Goal: Task Accomplishment & Management: Use online tool/utility

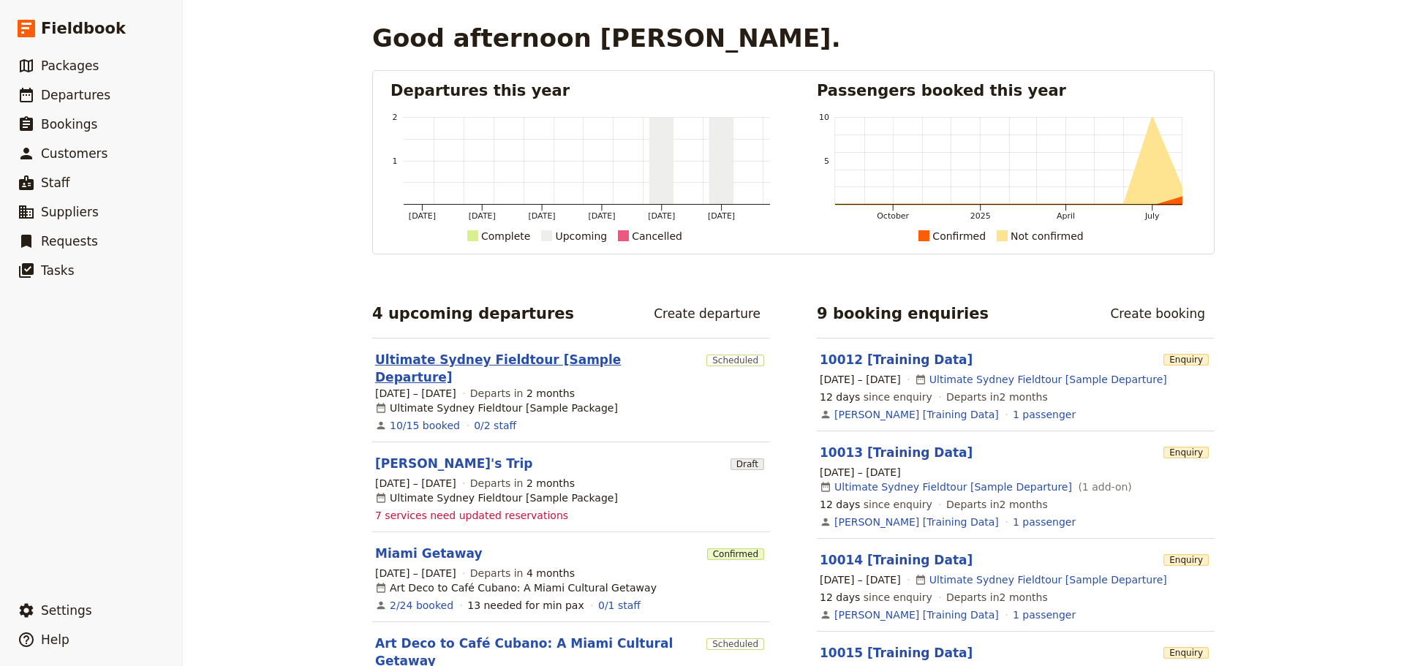
click at [461, 363] on link "Ultimate Sydney Fieldtour [Sample Departure]" at bounding box center [537, 368] width 325 height 35
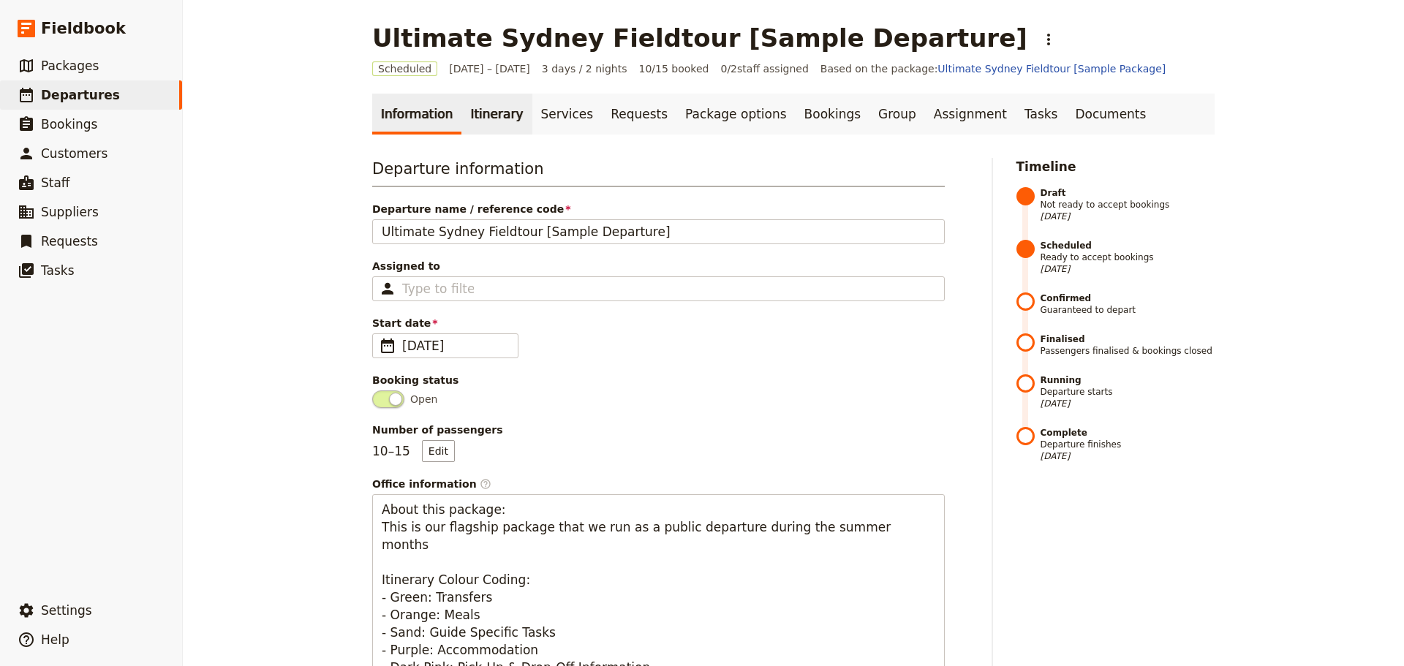
click at [479, 113] on link "Itinerary" at bounding box center [496, 114] width 70 height 41
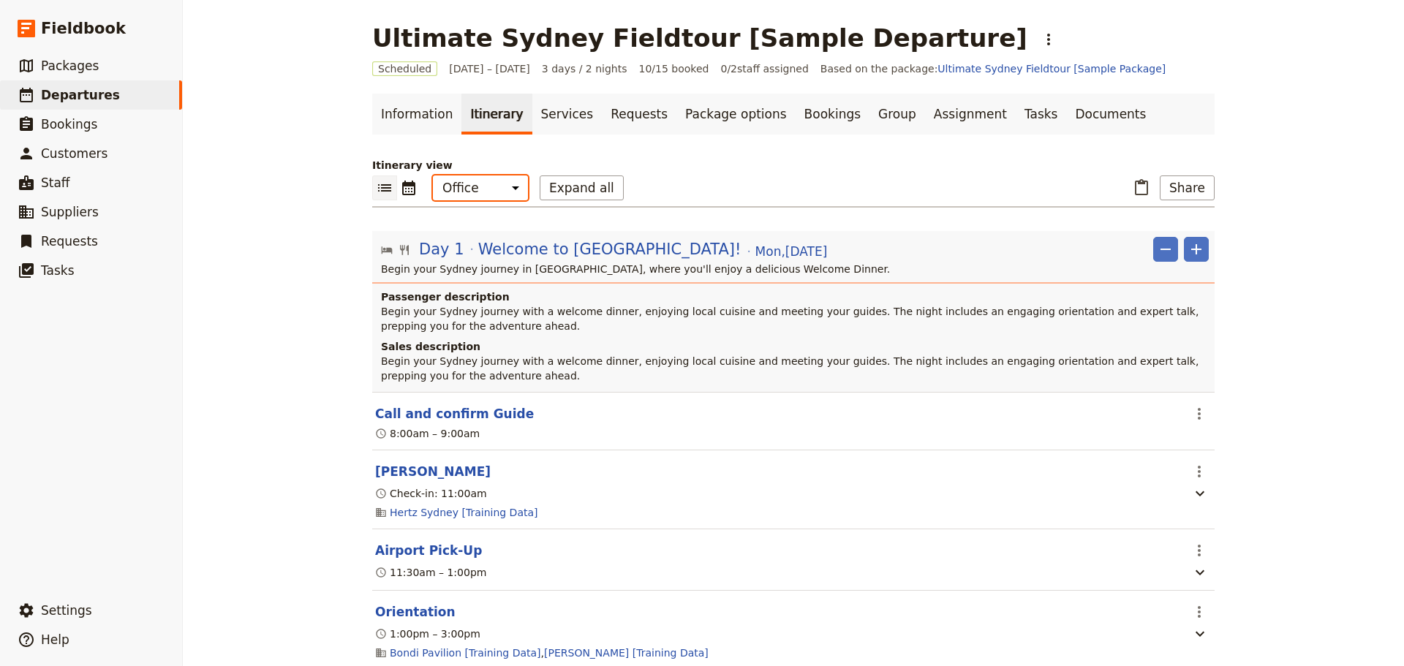
click at [477, 188] on select "Office Guide Passenger Sales" at bounding box center [480, 187] width 95 height 25
click at [433, 175] on select "Office Guide Passenger Sales" at bounding box center [480, 187] width 95 height 25
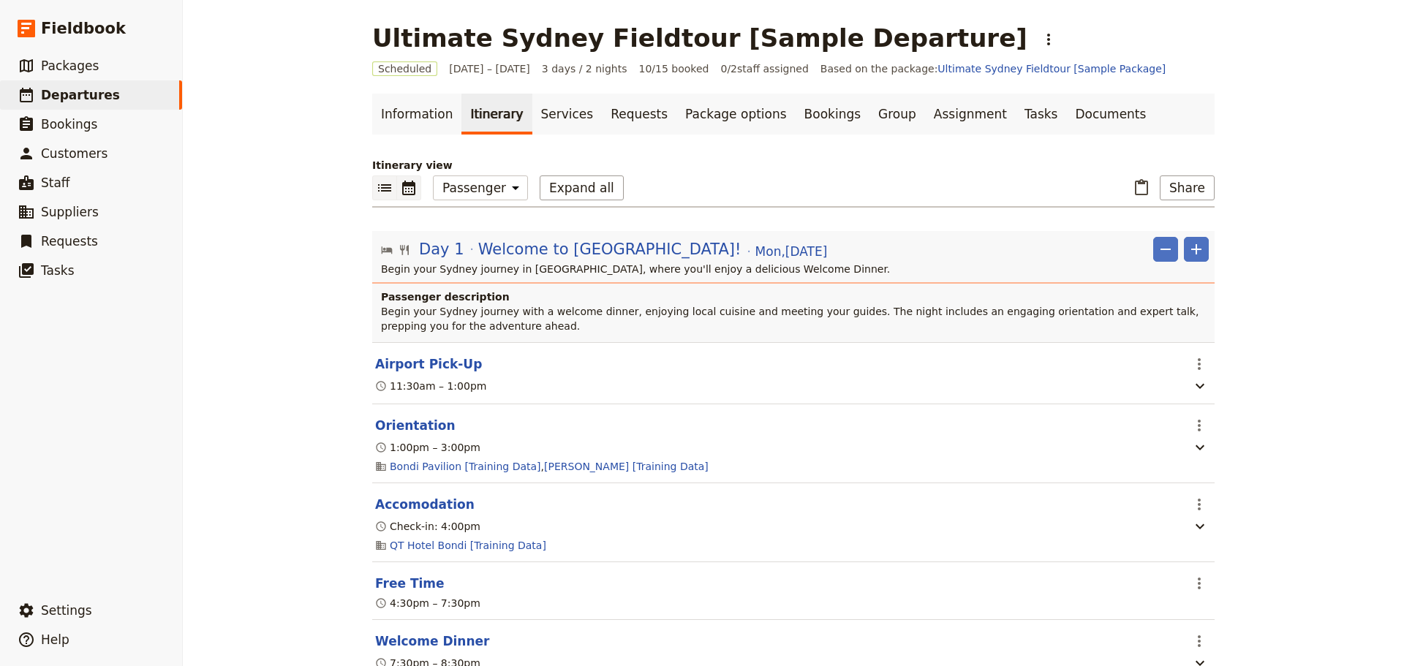
click at [407, 189] on icon "Calendar view" at bounding box center [409, 188] width 18 height 18
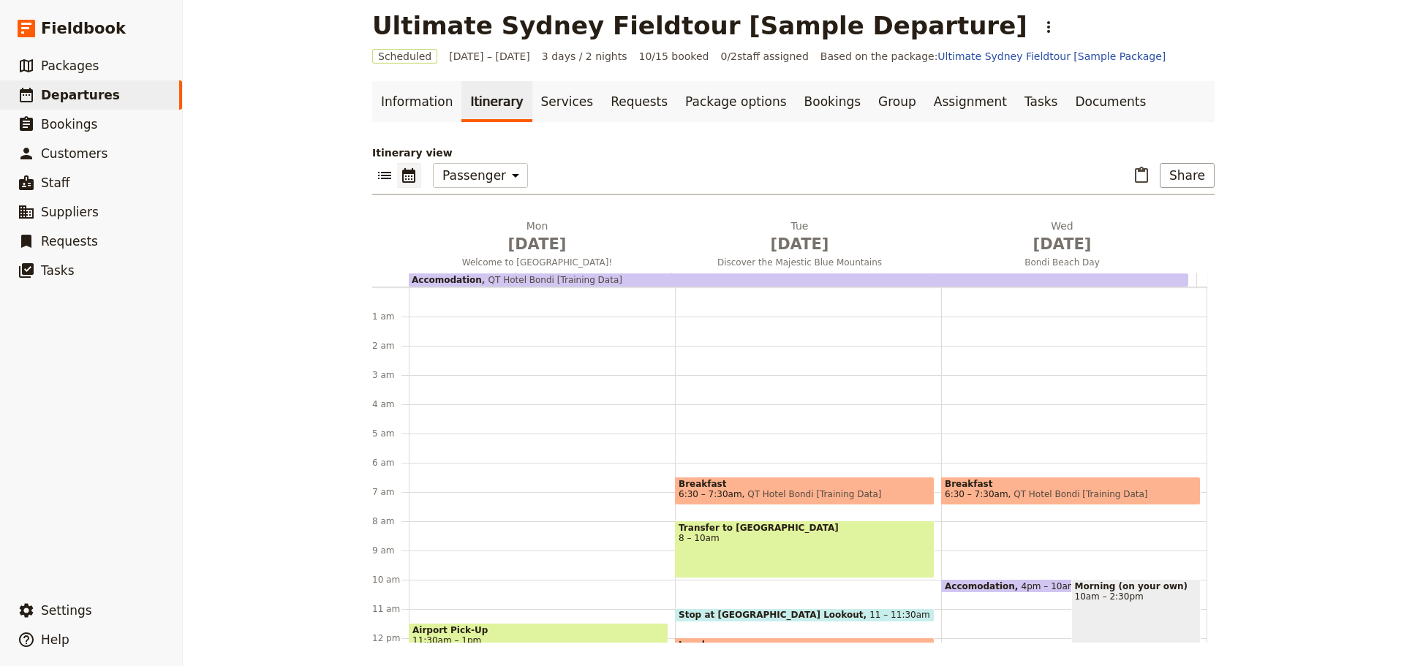
scroll to position [73, 0]
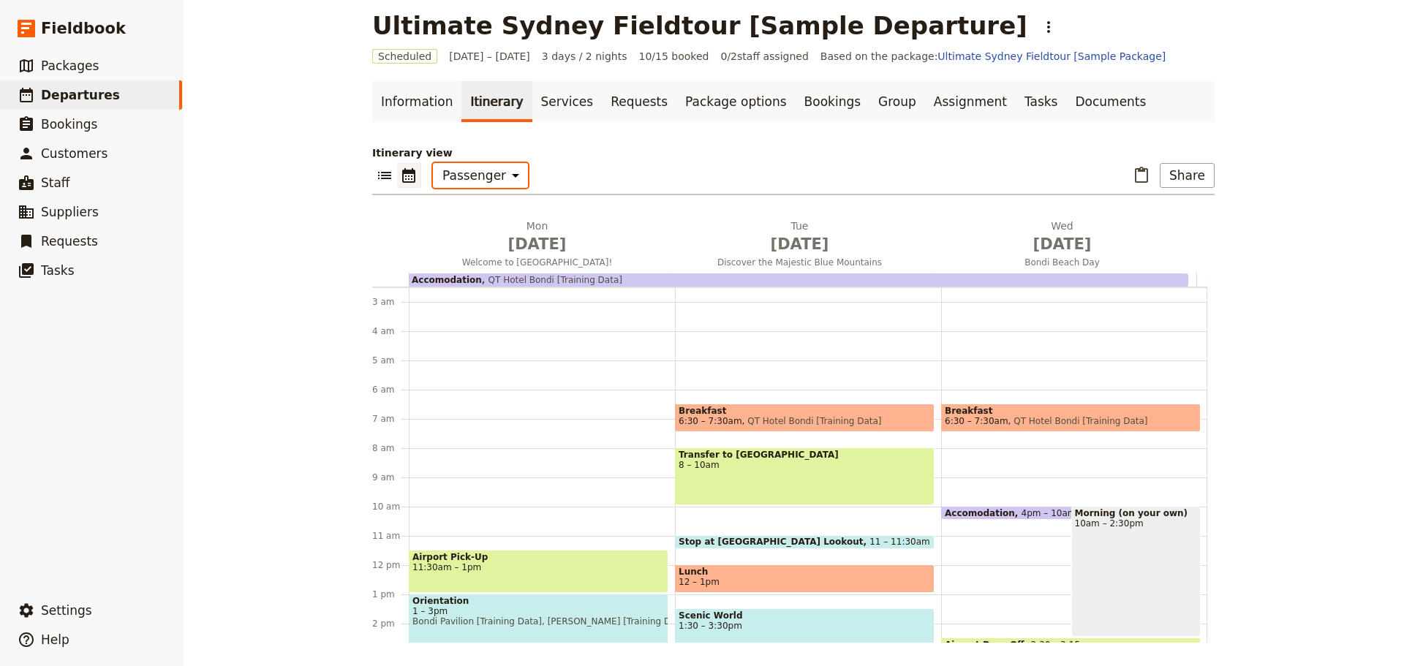
click at [500, 175] on select "Office Guide Passenger Sales" at bounding box center [480, 175] width 95 height 25
select select "STAFF"
click at [433, 163] on select "Office Guide Passenger Sales" at bounding box center [480, 175] width 95 height 25
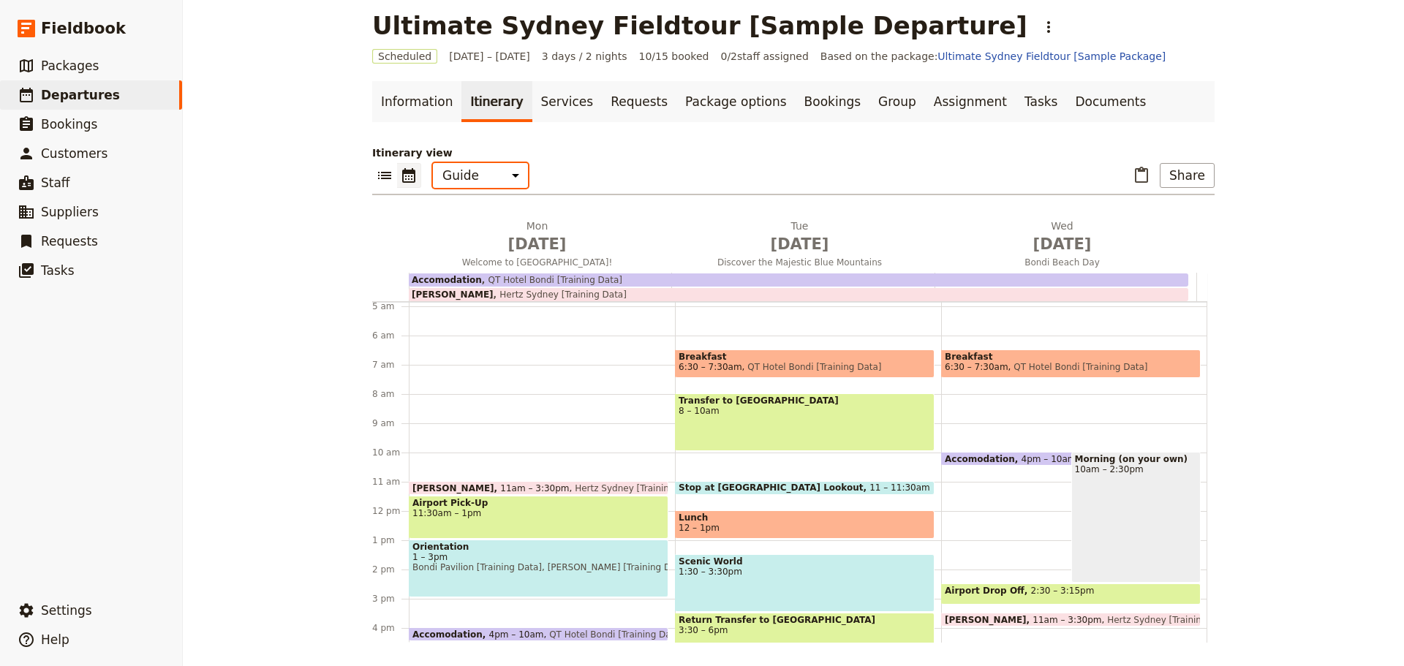
scroll to position [69, 0]
